Goal: Navigation & Orientation: Understand site structure

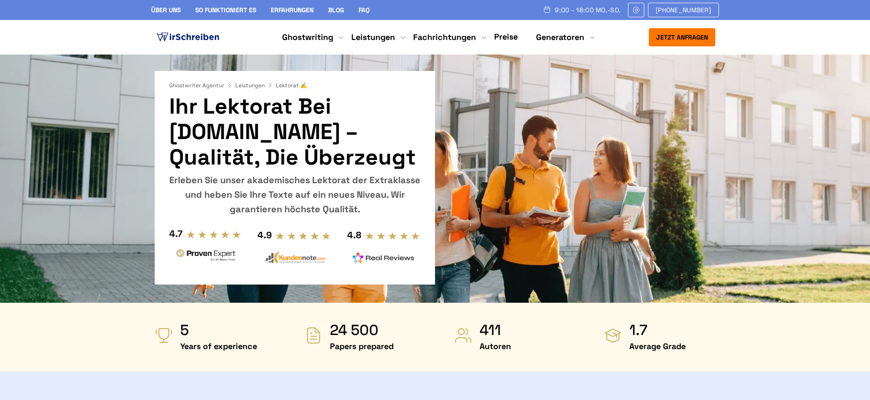
click at [166, 10] on link "Über uns" at bounding box center [166, 10] width 30 height 8
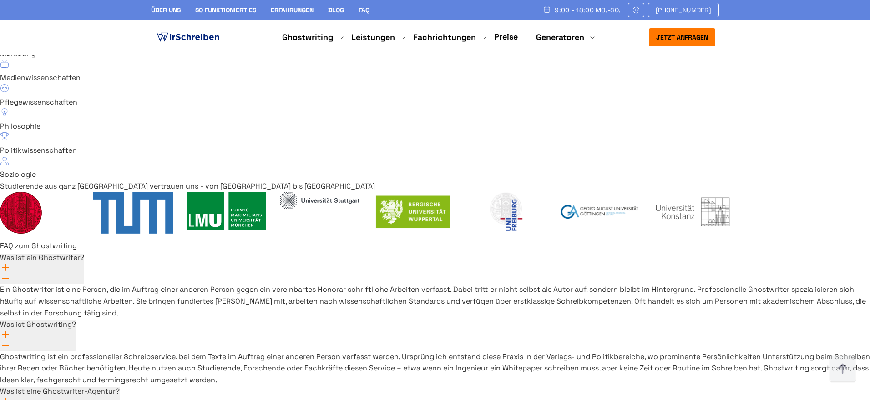
scroll to position [6504, 0]
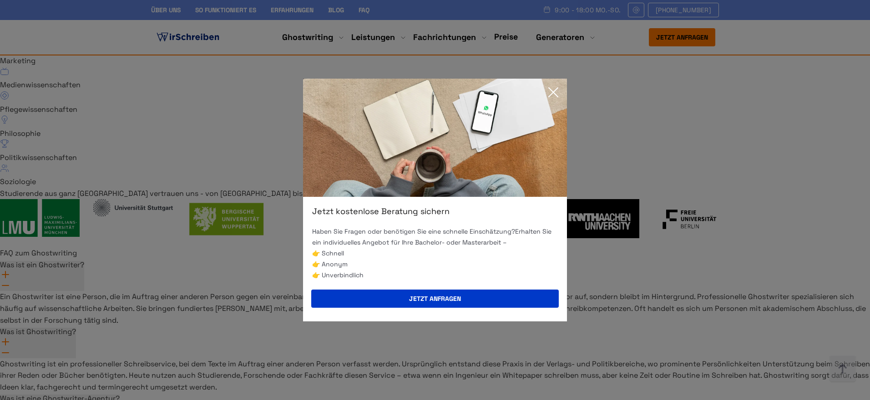
click at [554, 96] on icon at bounding box center [553, 92] width 18 height 18
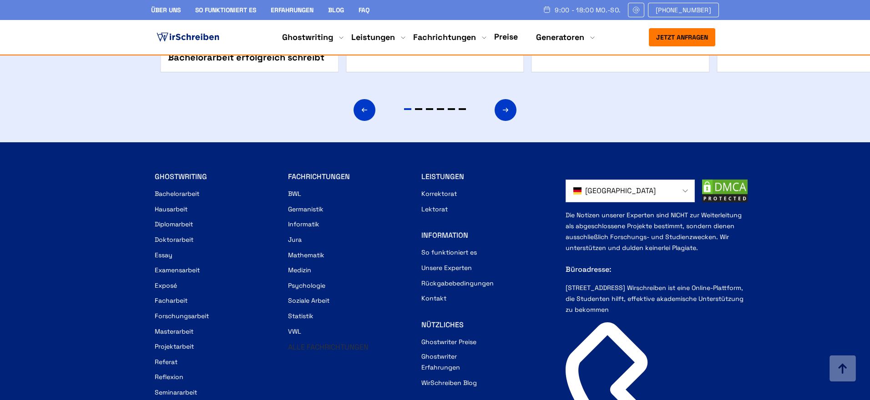
scroll to position [1539, 0]
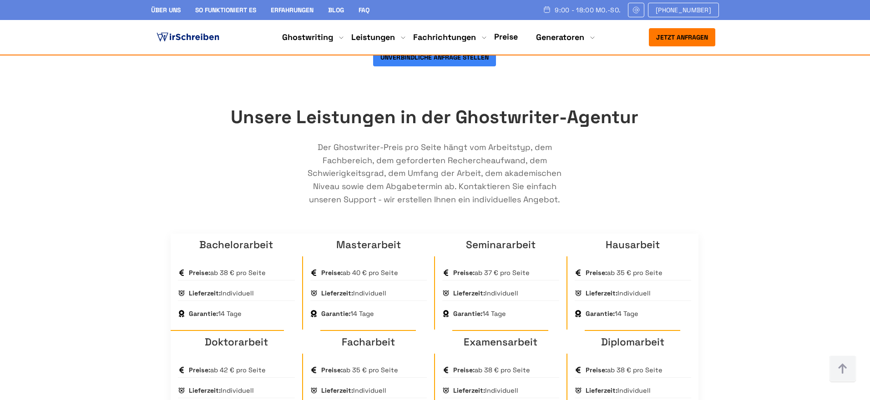
scroll to position [534, 0]
